Goal: Information Seeking & Learning: Check status

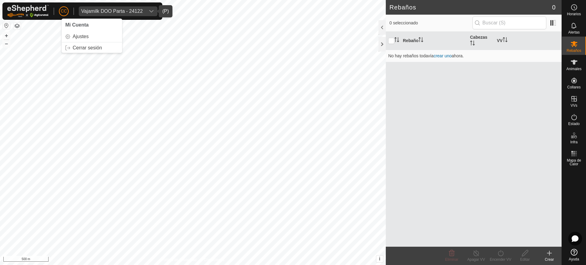
click at [149, 10] on icon "dropdown trigger" at bounding box center [151, 11] width 5 height 5
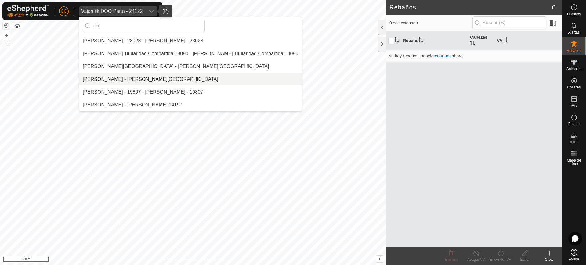
type input "ala"
click at [123, 77] on li "[PERSON_NAME] - [PERSON_NAME][GEOGRAPHIC_DATA]" at bounding box center [190, 79] width 223 height 12
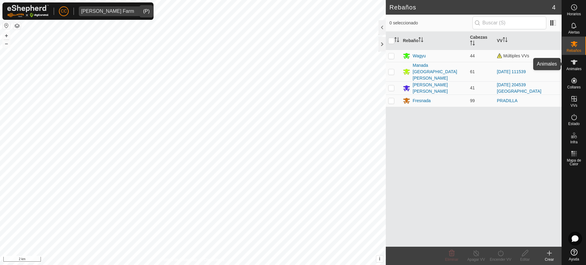
click at [577, 61] on icon at bounding box center [574, 62] width 7 height 5
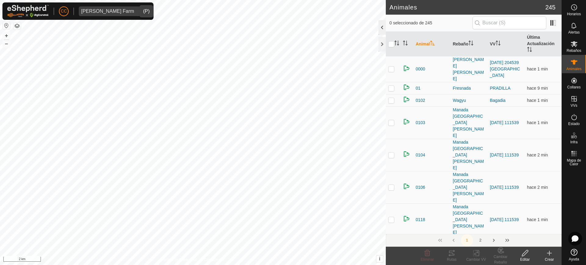
click at [380, 28] on div at bounding box center [381, 27] width 7 height 15
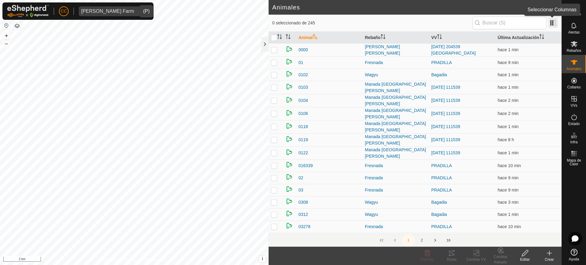
drag, startPoint x: 553, startPoint y: 21, endPoint x: 554, endPoint y: 25, distance: 4.3
click at [554, 25] on span at bounding box center [553, 23] width 10 height 10
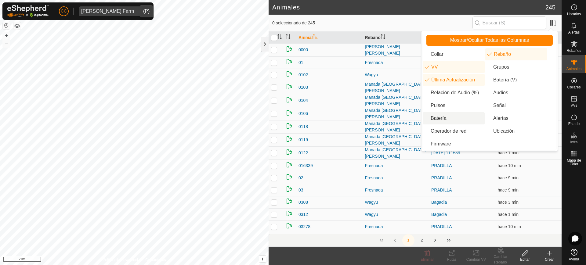
click at [443, 116] on li "Batería" at bounding box center [454, 118] width 62 height 12
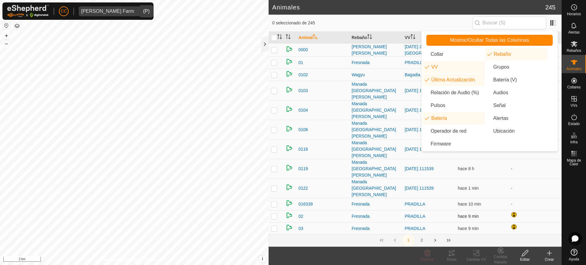
click at [555, 210] on td at bounding box center [534, 216] width 53 height 12
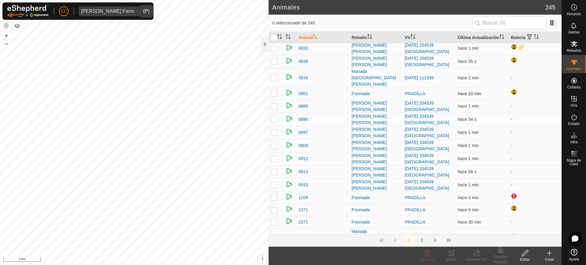
scroll to position [458, 0]
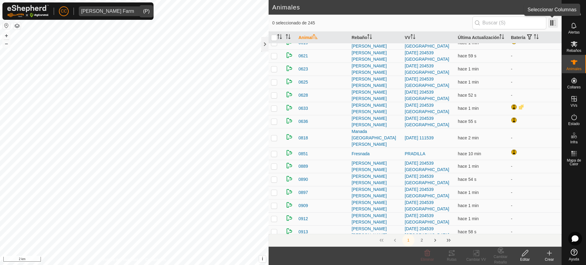
click at [551, 21] on span at bounding box center [553, 23] width 10 height 10
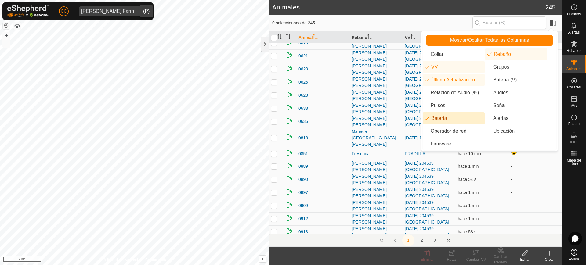
click at [444, 115] on li "Batería" at bounding box center [454, 118] width 62 height 12
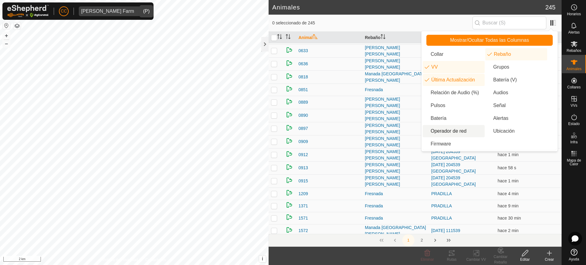
click at [338, 139] on div "0909" at bounding box center [329, 142] width 62 height 6
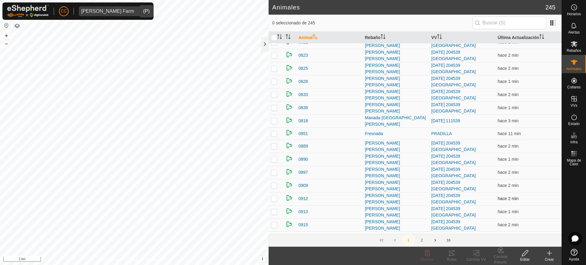
scroll to position [496, 0]
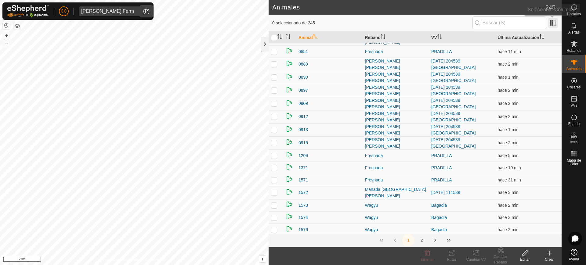
click at [556, 22] on span at bounding box center [553, 23] width 10 height 10
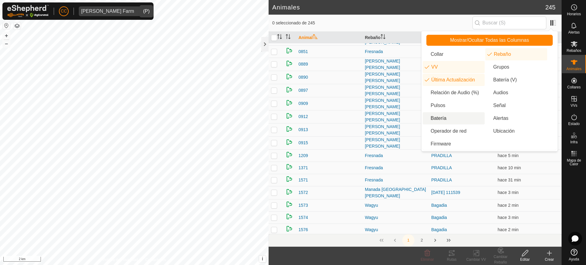
click at [453, 112] on ul "Collar Rebaño VV Grupos Última Actualización Batería (V) Relación de Audio (%) …" at bounding box center [490, 99] width 134 height 102
click at [453, 120] on li "Batería" at bounding box center [454, 118] width 62 height 12
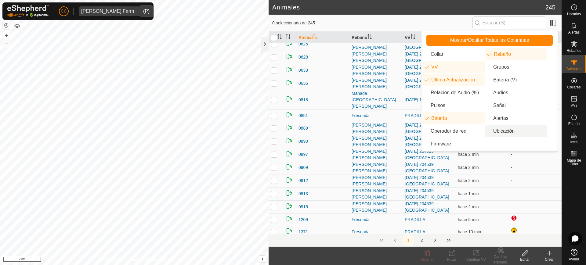
click at [542, 250] on td at bounding box center [534, 260] width 53 height 20
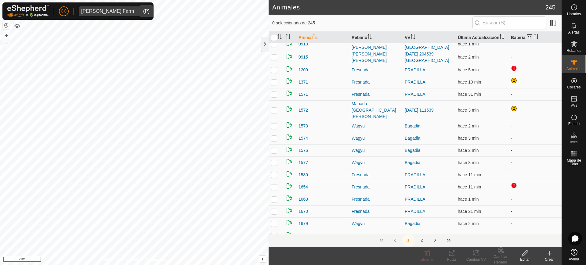
scroll to position [687, 0]
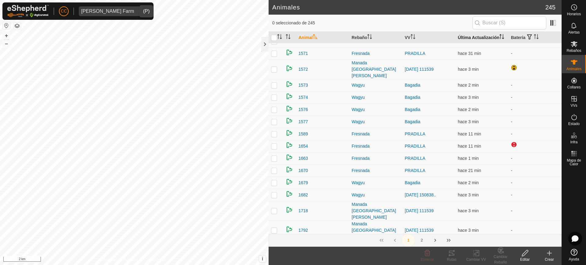
click at [458, 32] on th "Última Actualización" at bounding box center [481, 38] width 53 height 12
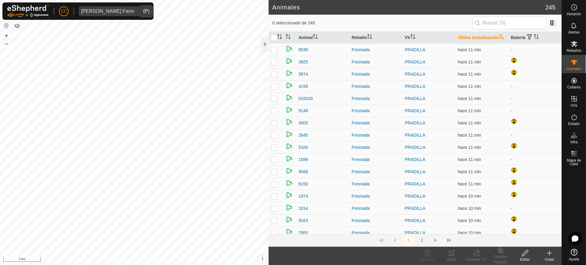
click at [457, 37] on th "Última Actualización" at bounding box center [481, 38] width 53 height 12
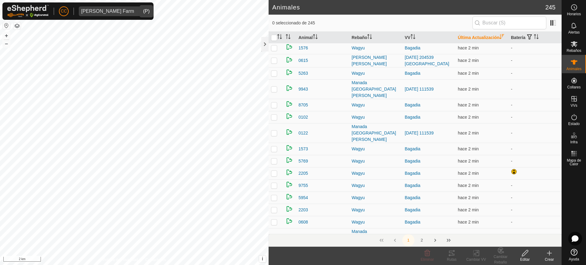
click at [499, 39] on icon "Activar para ordenar" at bounding box center [501, 36] width 5 height 5
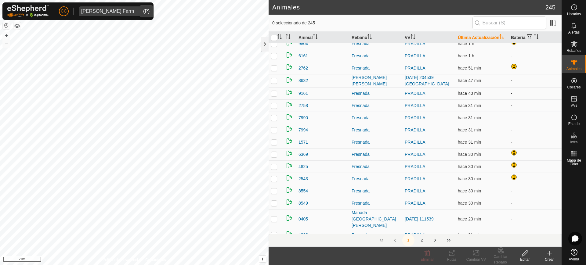
scroll to position [38, 0]
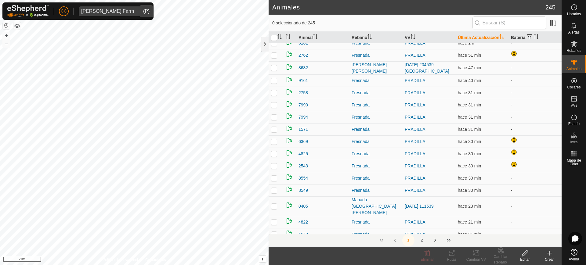
click at [136, 11] on div "dropdown trigger" at bounding box center [142, 11] width 12 height 10
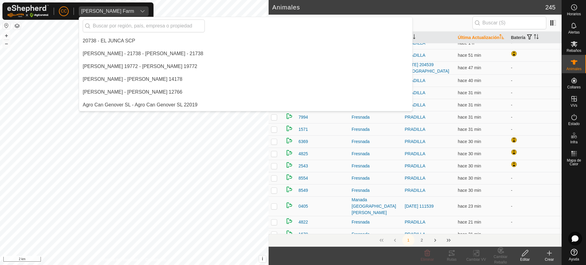
scroll to position [1692, 0]
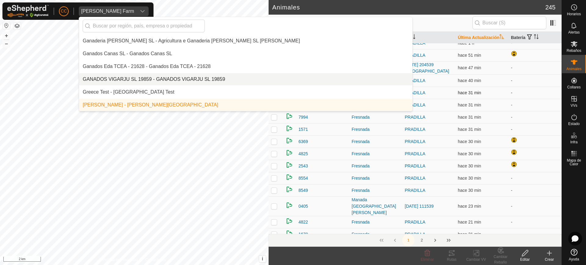
click at [488, 94] on td "hace 31 min" at bounding box center [481, 93] width 53 height 12
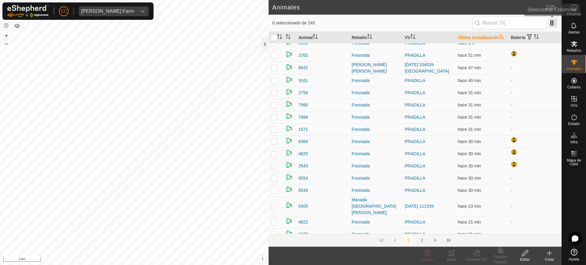
click at [551, 23] on span at bounding box center [553, 23] width 10 height 10
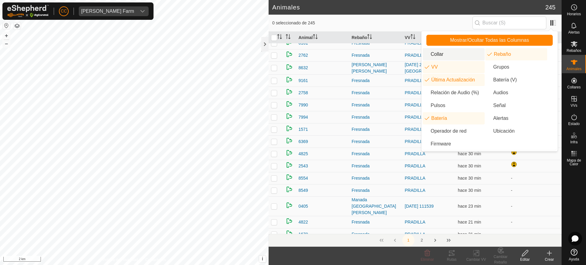
click at [435, 53] on li "Collar" at bounding box center [454, 54] width 62 height 12
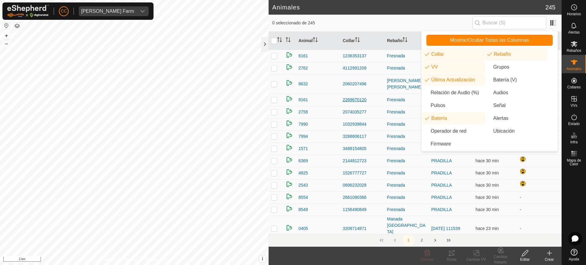
drag, startPoint x: 368, startPoint y: 81, endPoint x: 376, endPoint y: 81, distance: 8.2
click at [376, 97] on div "2269670120" at bounding box center [362, 100] width 39 height 6
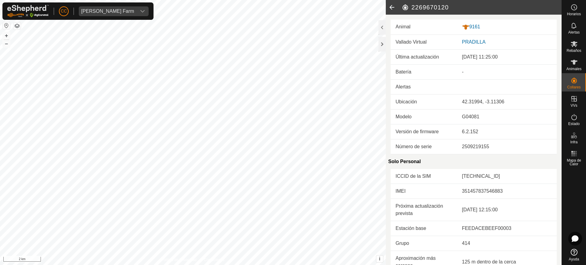
click at [396, 5] on icon at bounding box center [392, 7] width 12 height 15
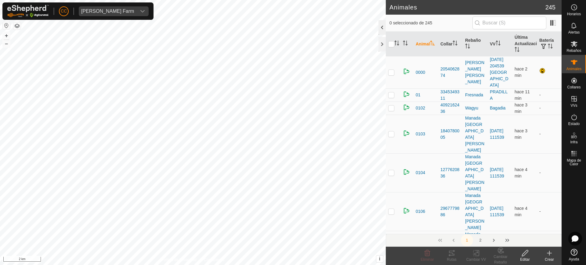
click at [384, 29] on div at bounding box center [381, 27] width 7 height 15
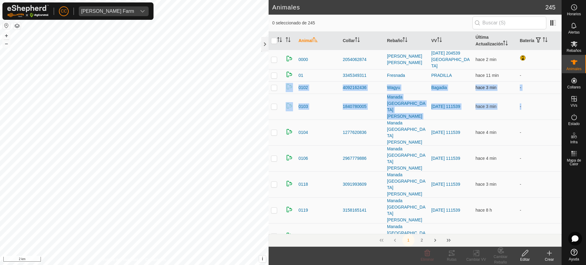
drag, startPoint x: 519, startPoint y: 94, endPoint x: 293, endPoint y: 85, distance: 226.3
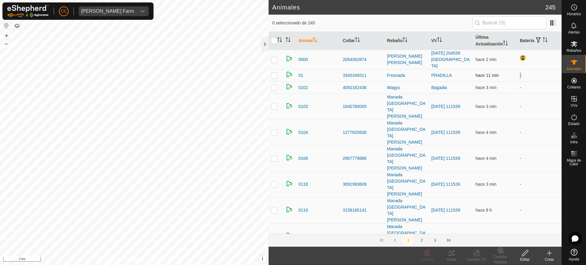
drag, startPoint x: 518, startPoint y: 69, endPoint x: 514, endPoint y: 69, distance: 4.3
click at [517, 69] on td "-" at bounding box center [539, 75] width 44 height 12
click at [125, 13] on p-select "[PERSON_NAME] Farm" at bounding box center [114, 11] width 70 height 10
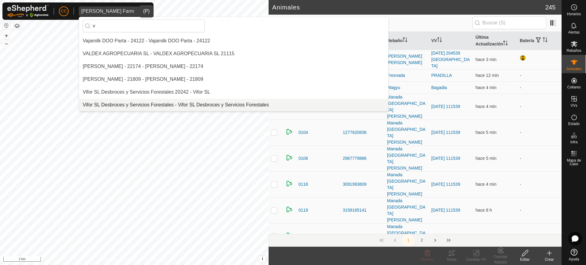
scroll to position [923, 0]
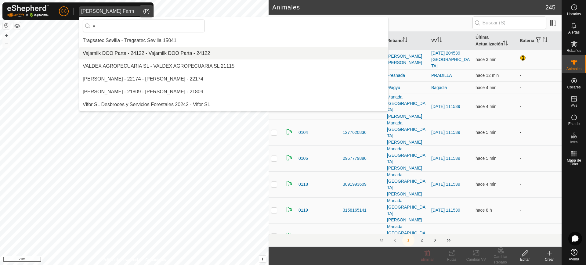
type input "v"
click at [146, 51] on li "Vajamilk DOO Parta - 24122 - Vajamilk DOO Parta - 24122" at bounding box center [233, 53] width 309 height 12
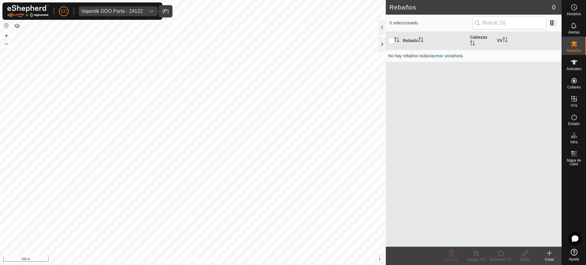
click at [572, 252] on icon at bounding box center [574, 252] width 7 height 7
